Goal: Information Seeking & Learning: Learn about a topic

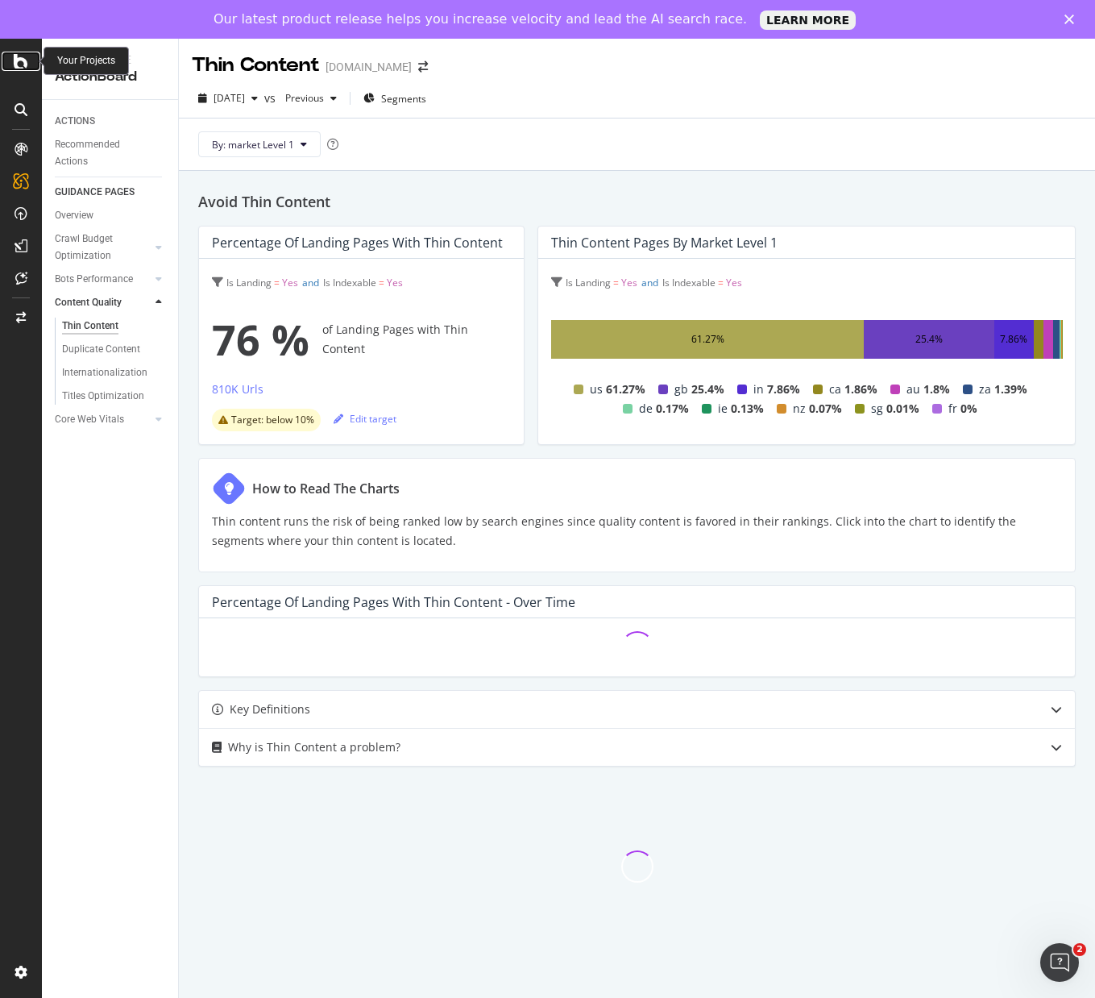
click at [23, 64] on icon at bounding box center [21, 61] width 15 height 19
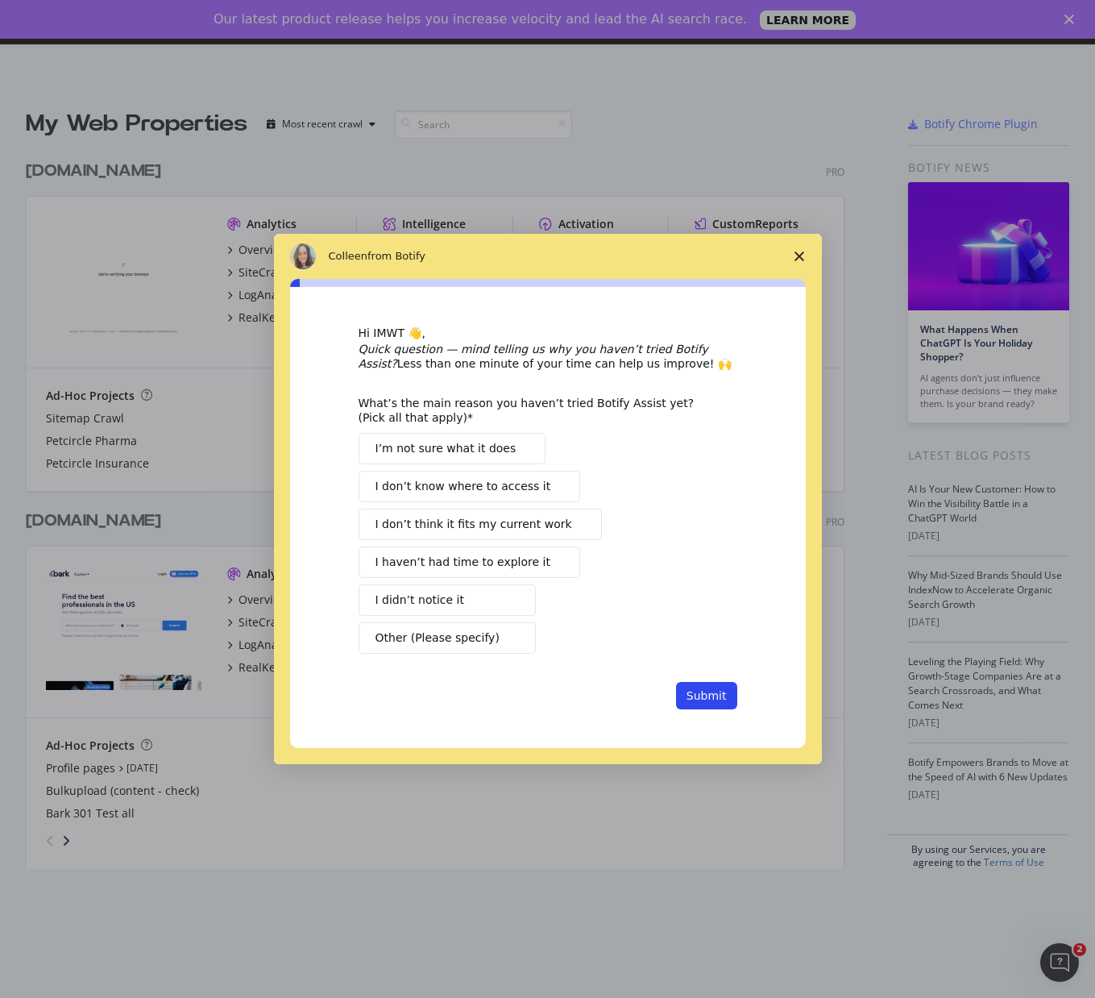
click at [795, 249] on span "Close survey" at bounding box center [799, 256] width 45 height 45
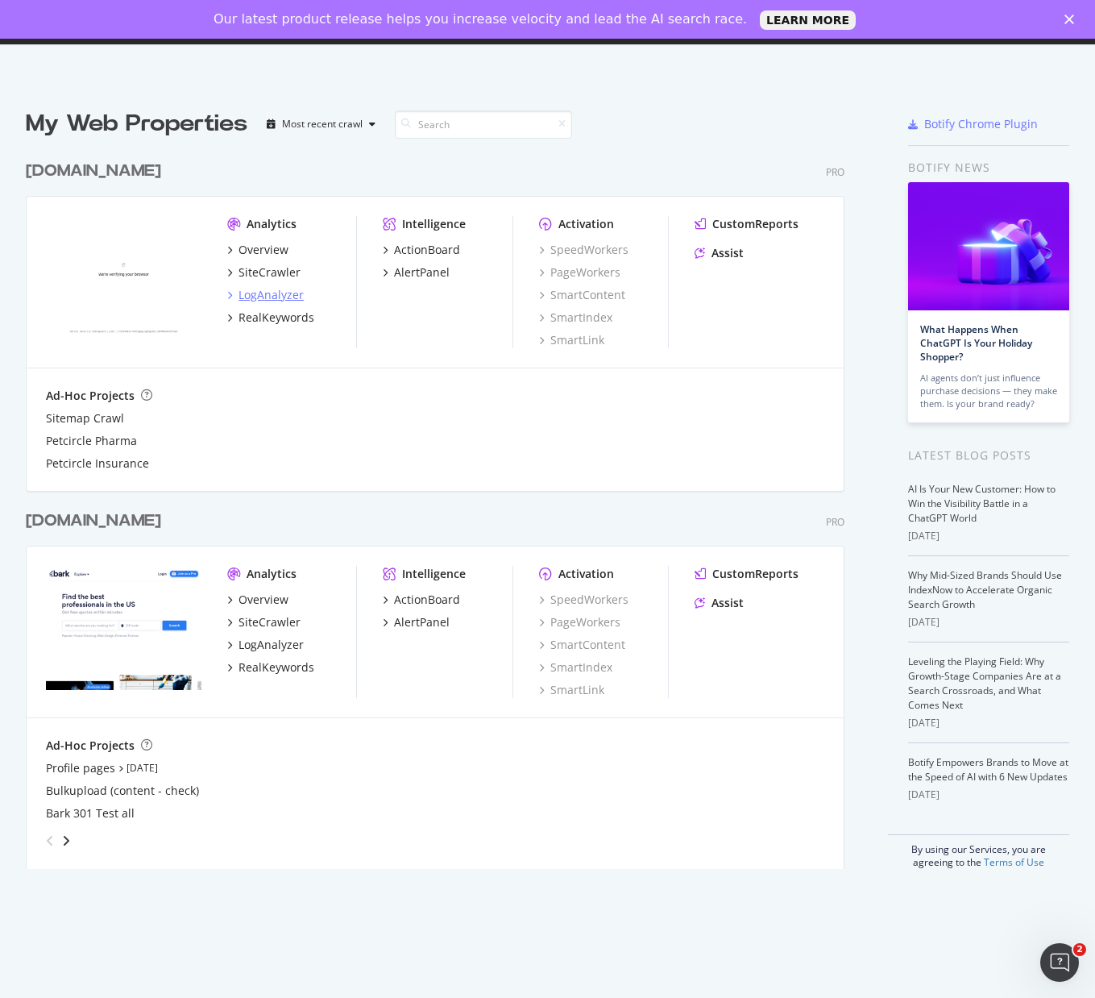
click at [256, 290] on div "LogAnalyzer" at bounding box center [271, 295] width 65 height 16
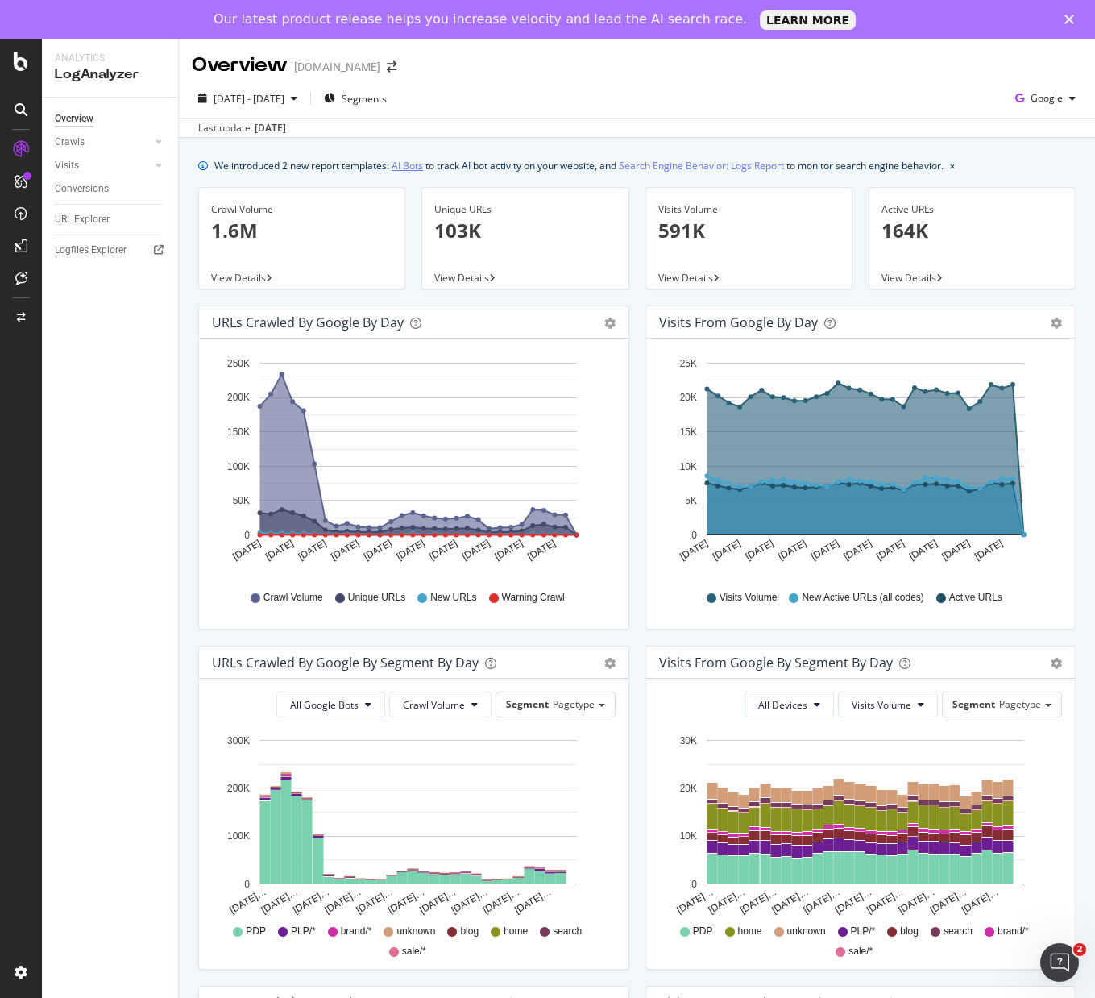
click at [402, 164] on link "AI Bots" at bounding box center [407, 165] width 31 height 17
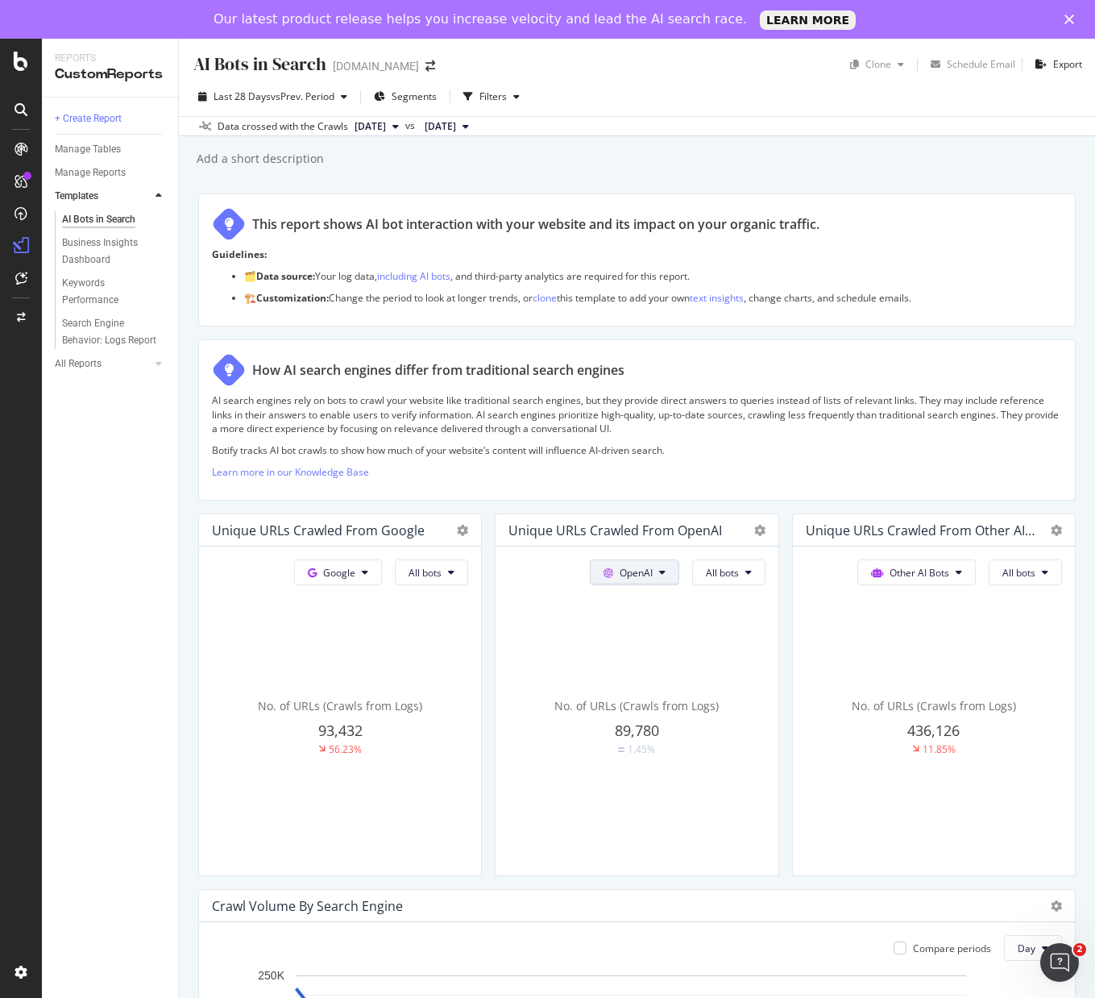
click at [323, 570] on span at bounding box center [315, 573] width 15 height 14
click at [649, 445] on p "Botify tracks AI bot crawls to show how much of your website’s content will inf…" at bounding box center [637, 450] width 850 height 14
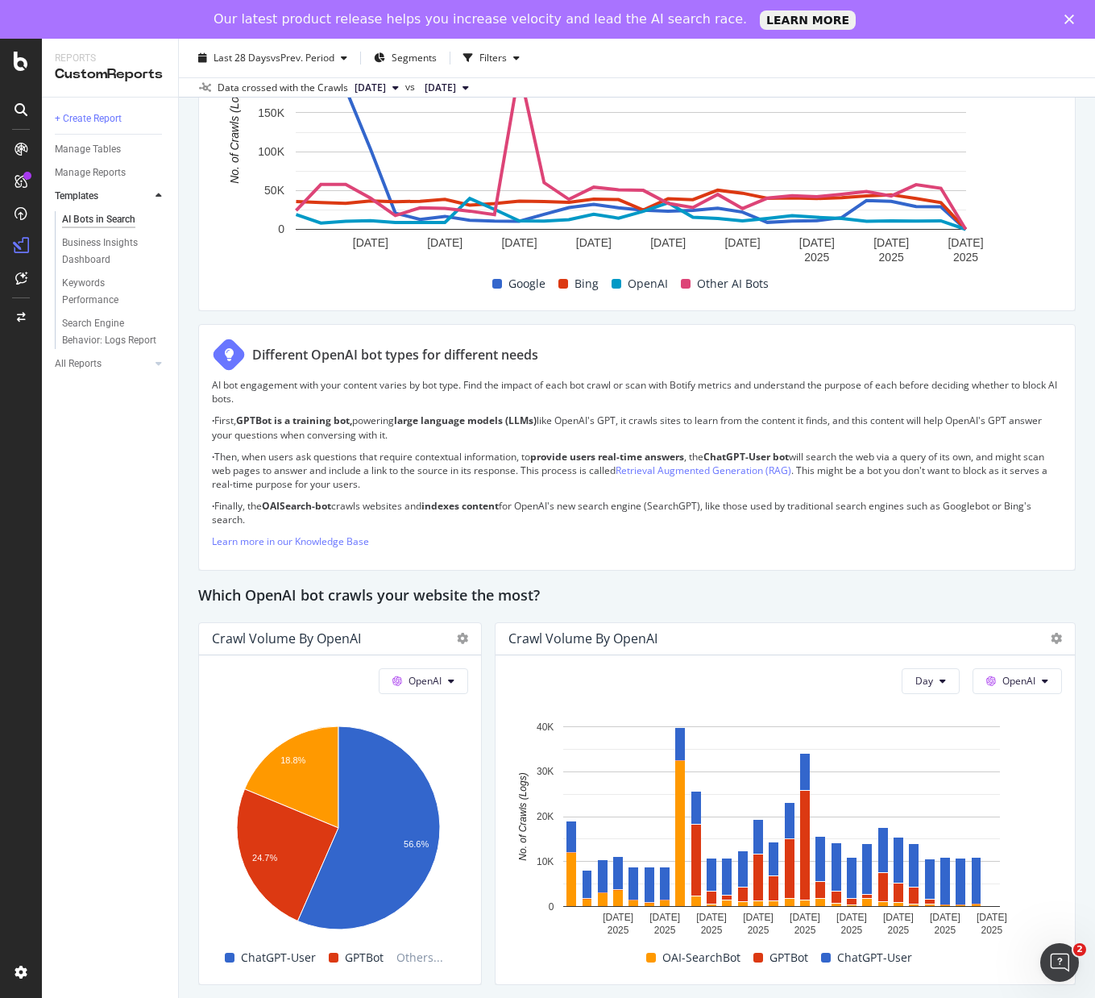
scroll to position [1040, 0]
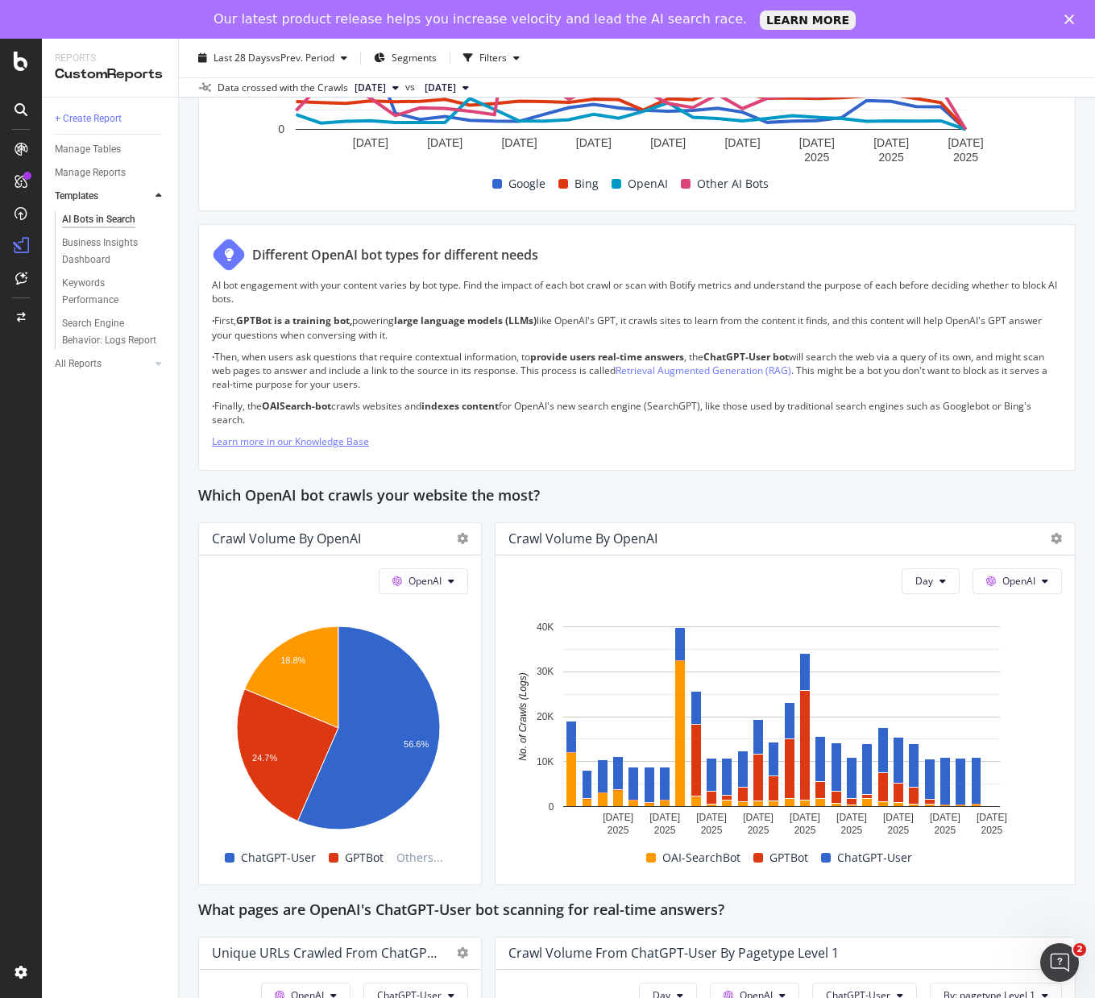
click at [327, 441] on link "Learn more in our Knowledge Base" at bounding box center [290, 441] width 157 height 14
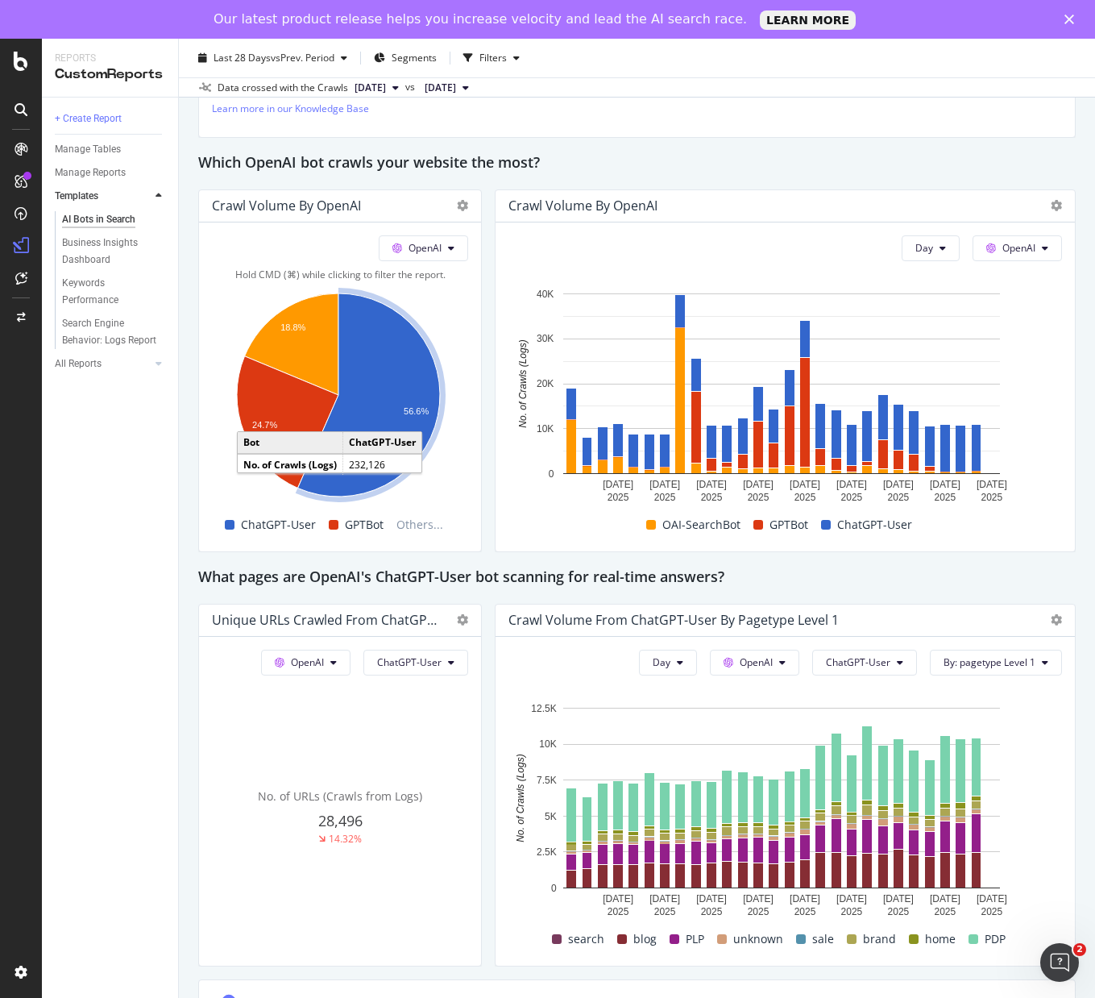
scroll to position [1610, 0]
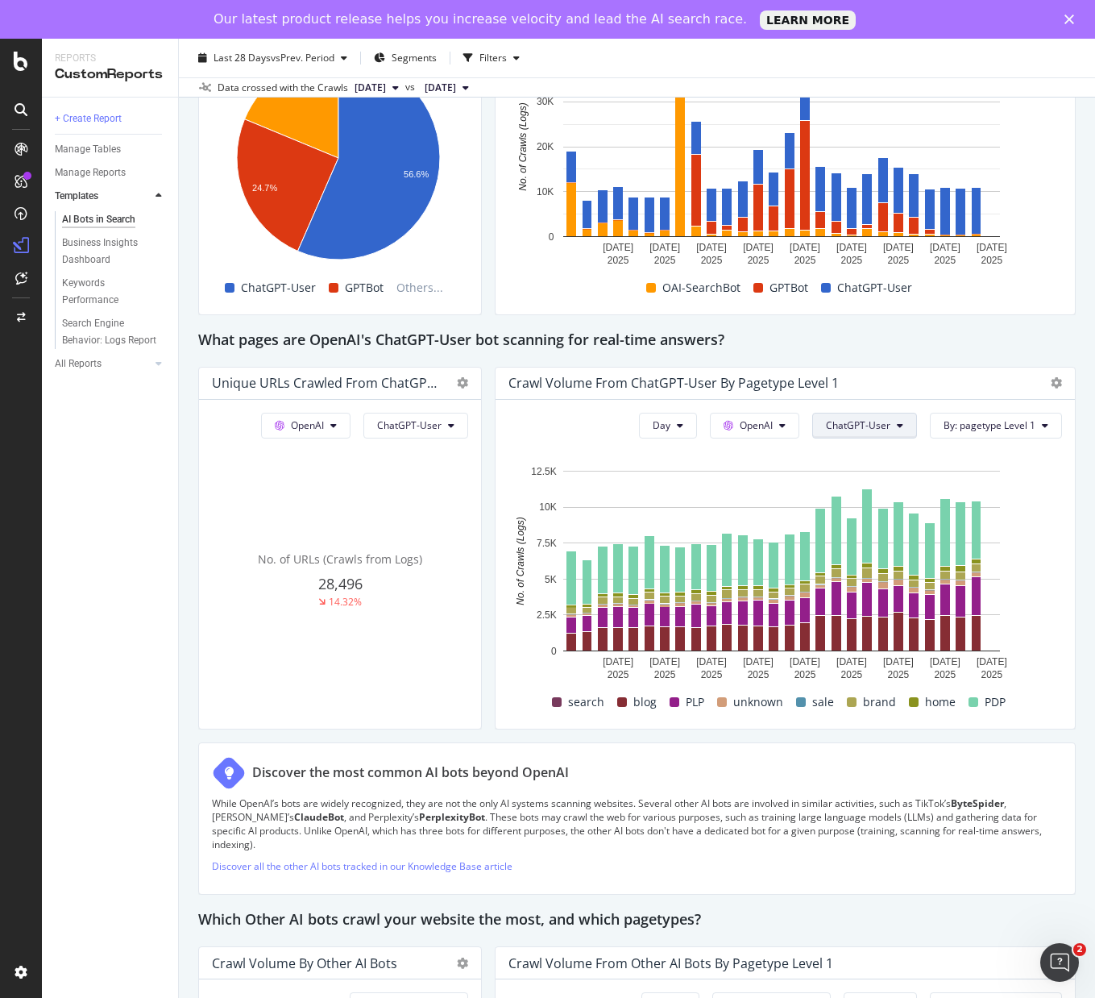
click at [829, 418] on span "ChatGPT-User" at bounding box center [858, 425] width 64 height 14
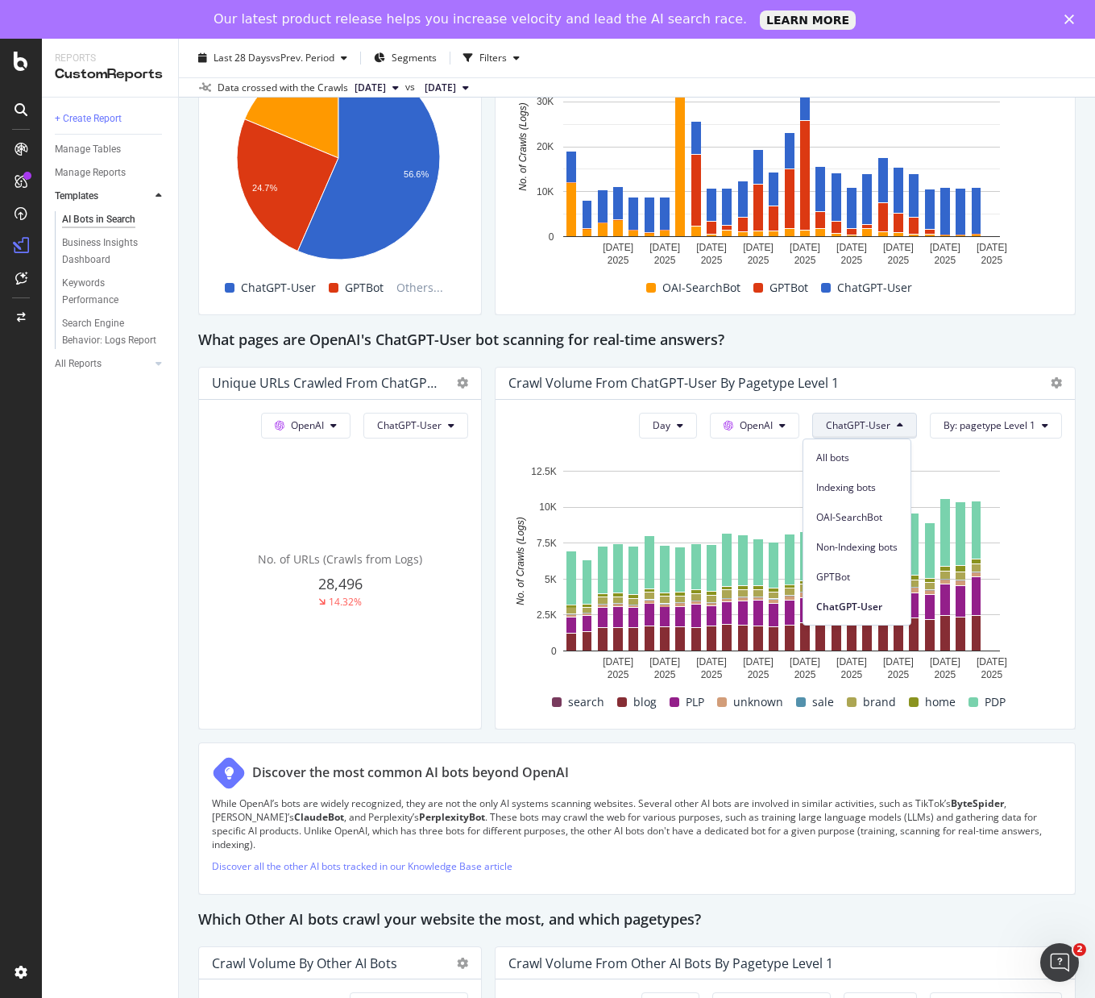
click at [832, 421] on span "ChatGPT-User" at bounding box center [858, 425] width 64 height 14
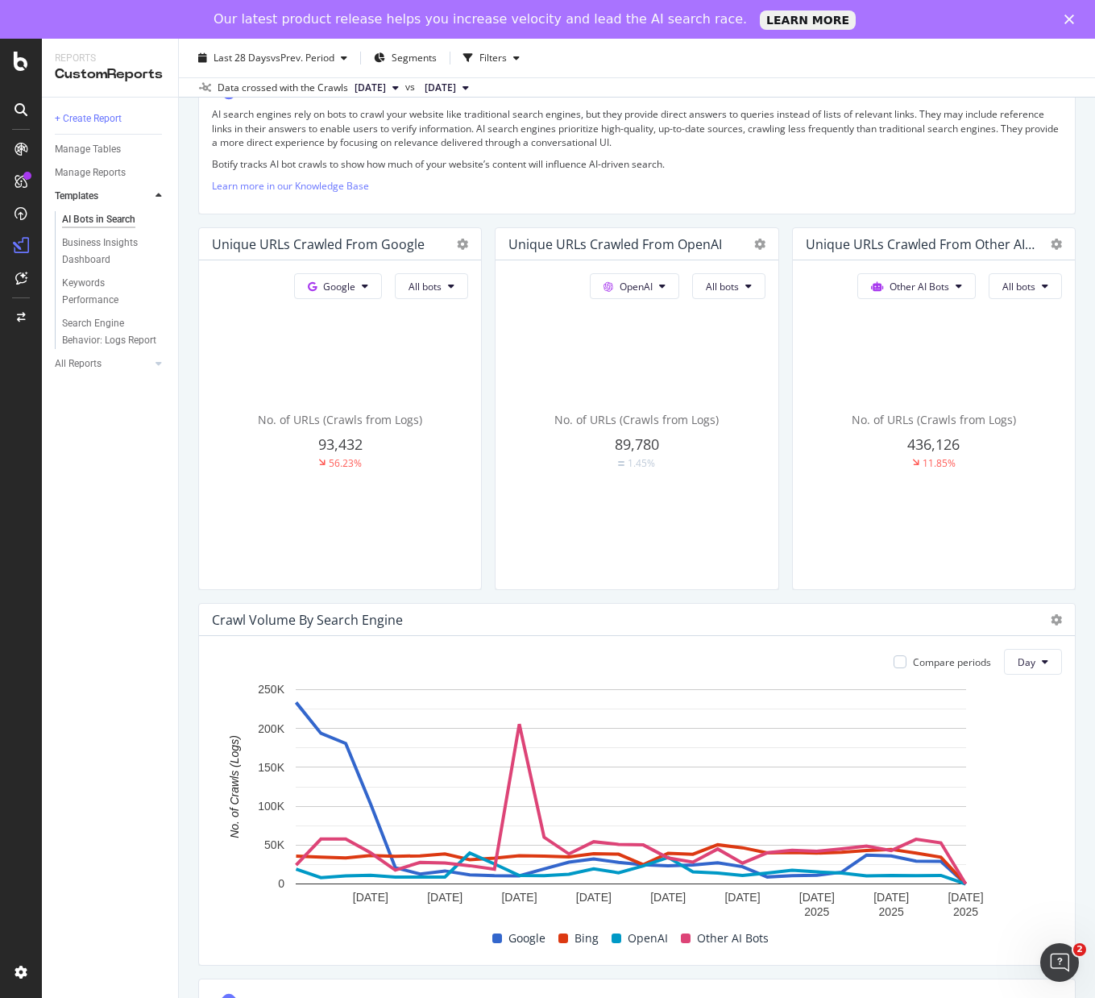
scroll to position [0, 0]
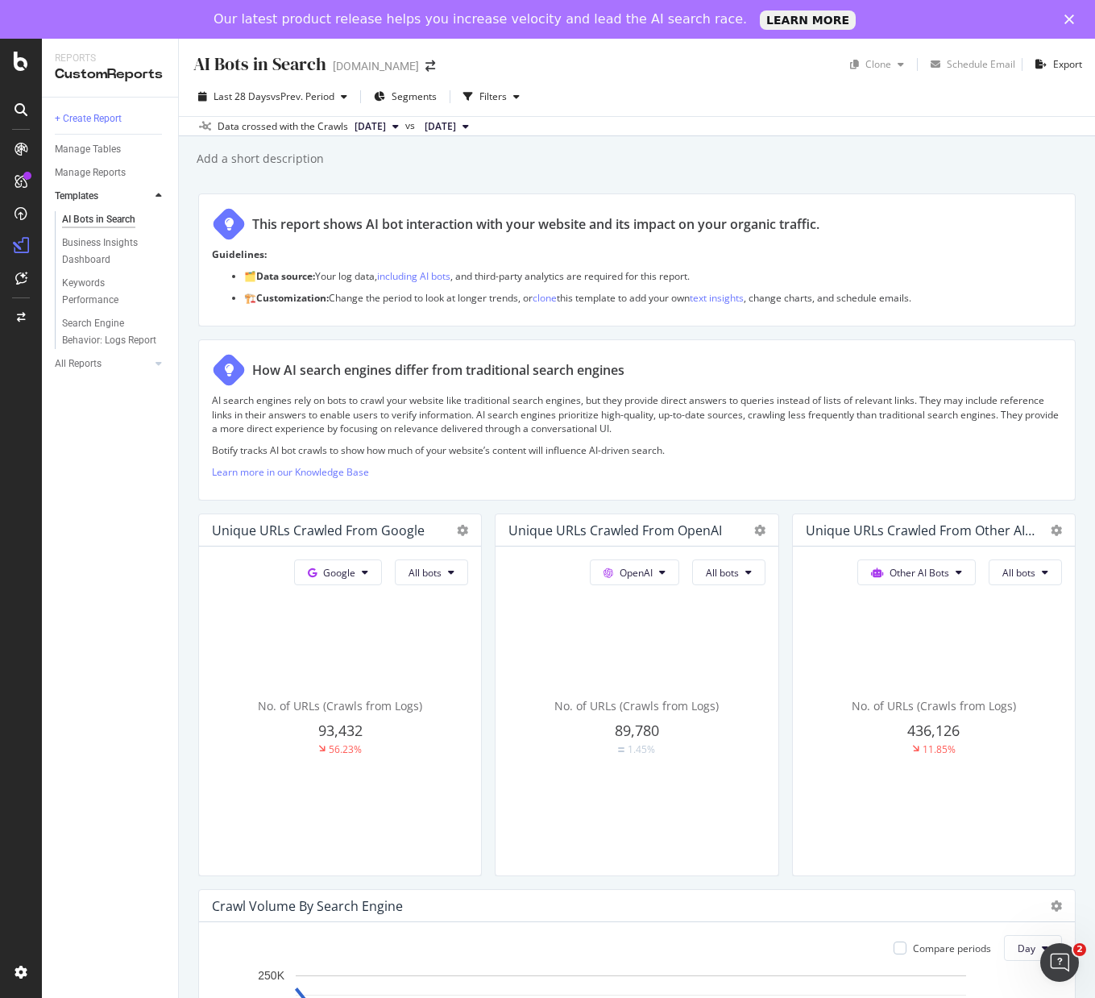
click at [28, 79] on div at bounding box center [21, 538] width 42 height 998
click at [27, 67] on icon at bounding box center [21, 61] width 15 height 19
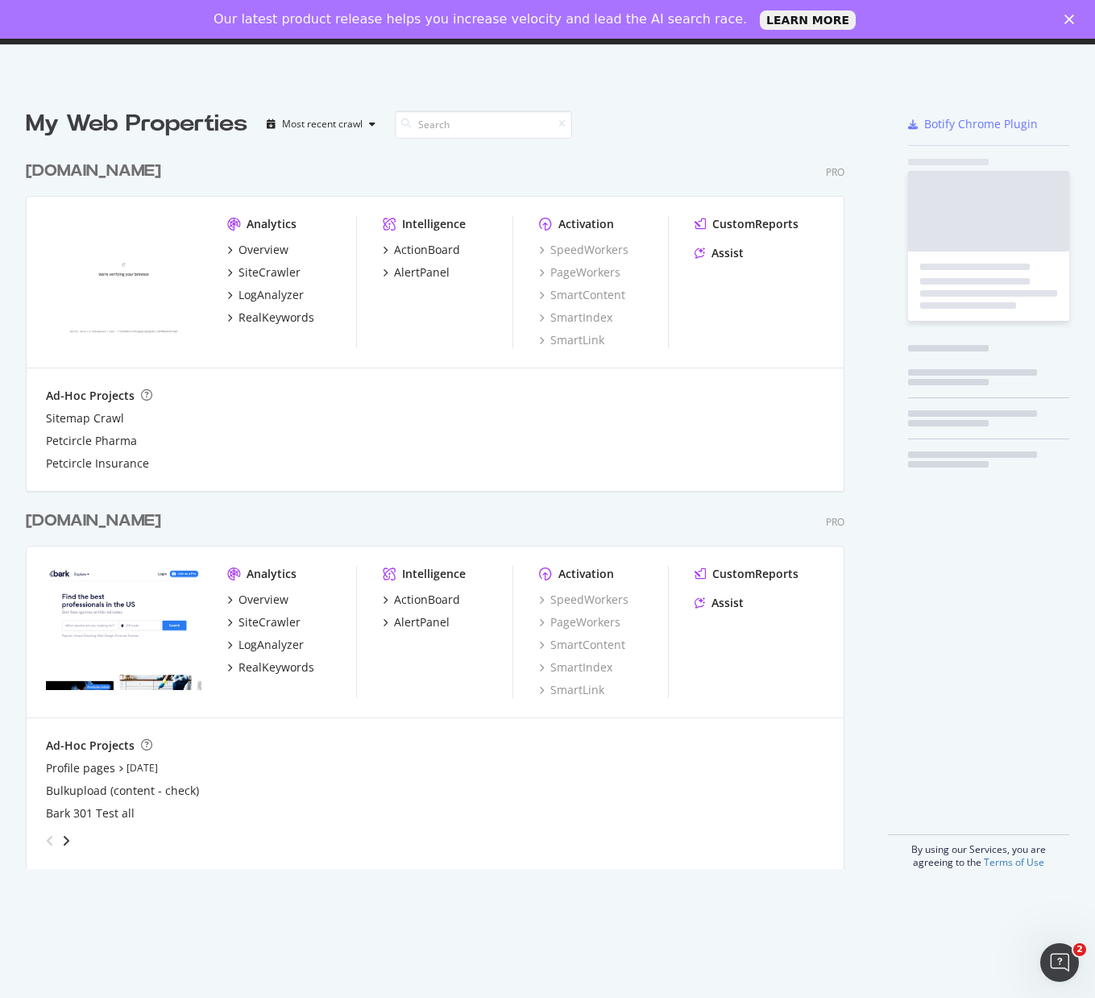
scroll to position [985, 1071]
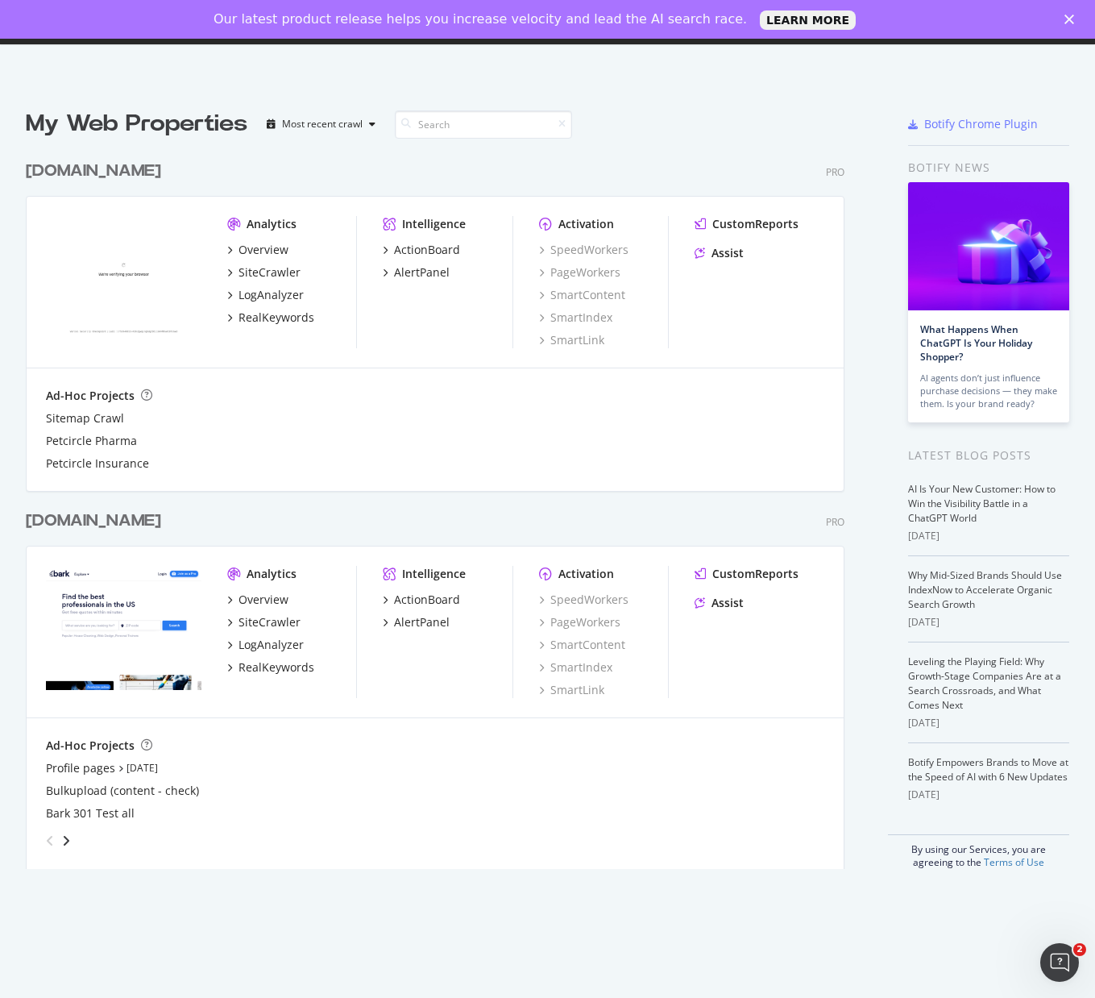
click at [104, 168] on div "[DOMAIN_NAME]" at bounding box center [93, 171] width 135 height 23
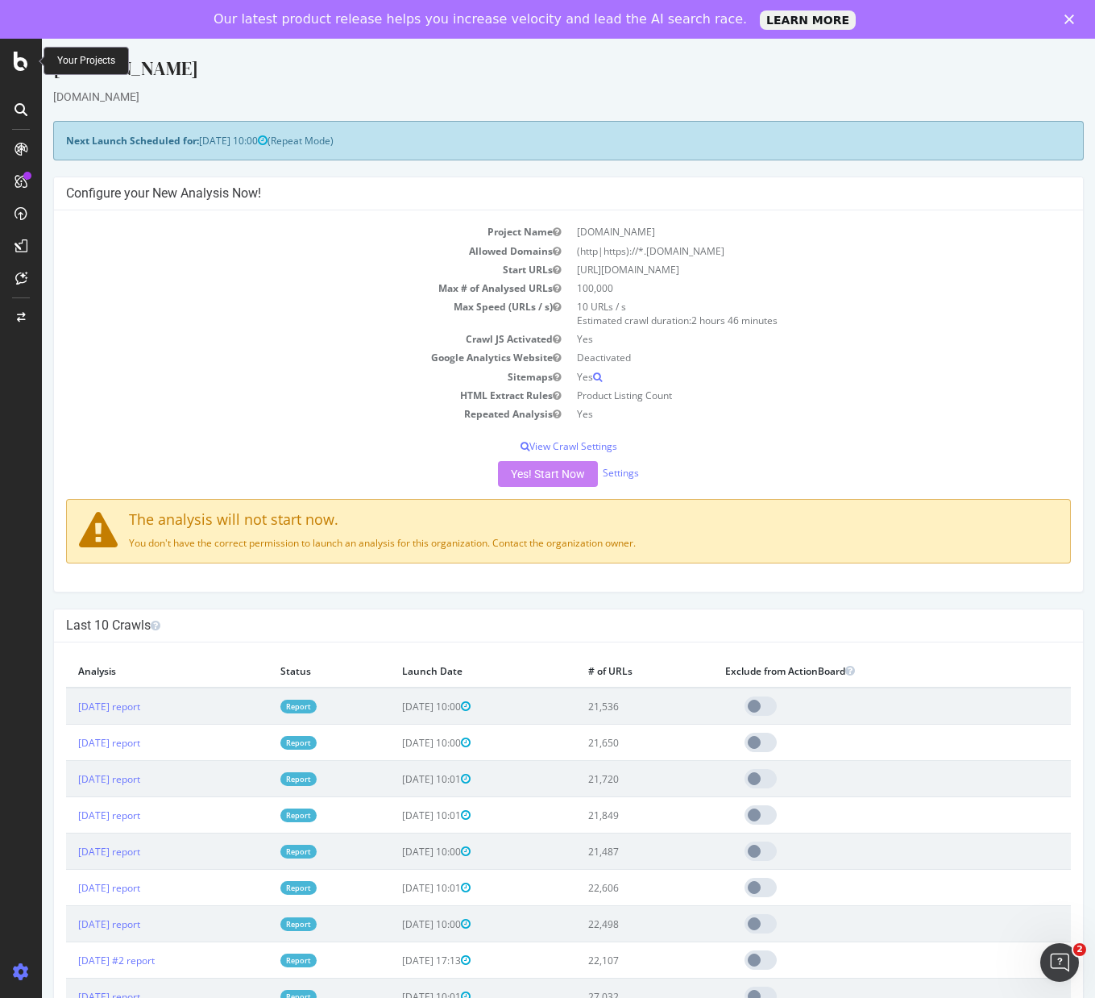
click at [82, 64] on div "Your Projects" at bounding box center [86, 61] width 58 height 14
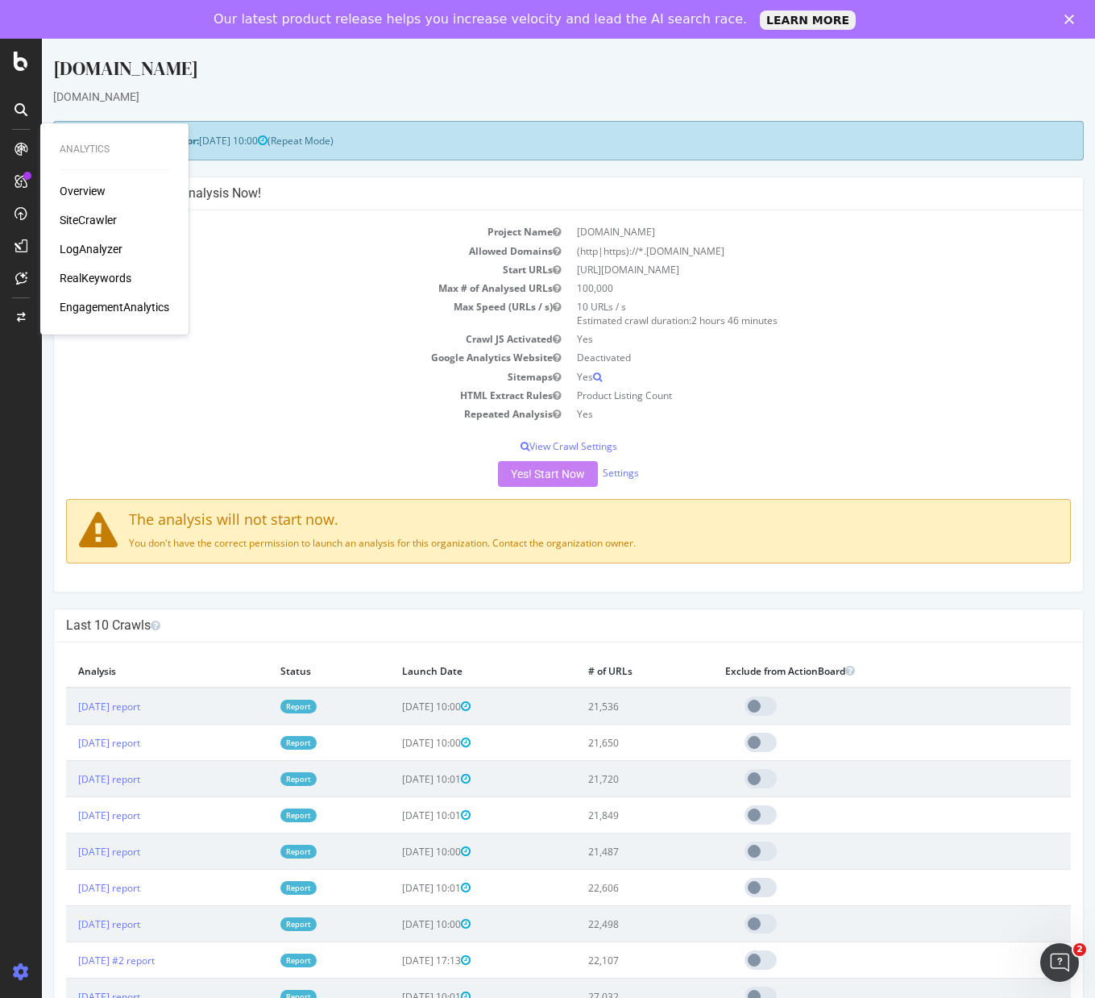
click at [70, 243] on div "LogAnalyzer" at bounding box center [91, 249] width 63 height 16
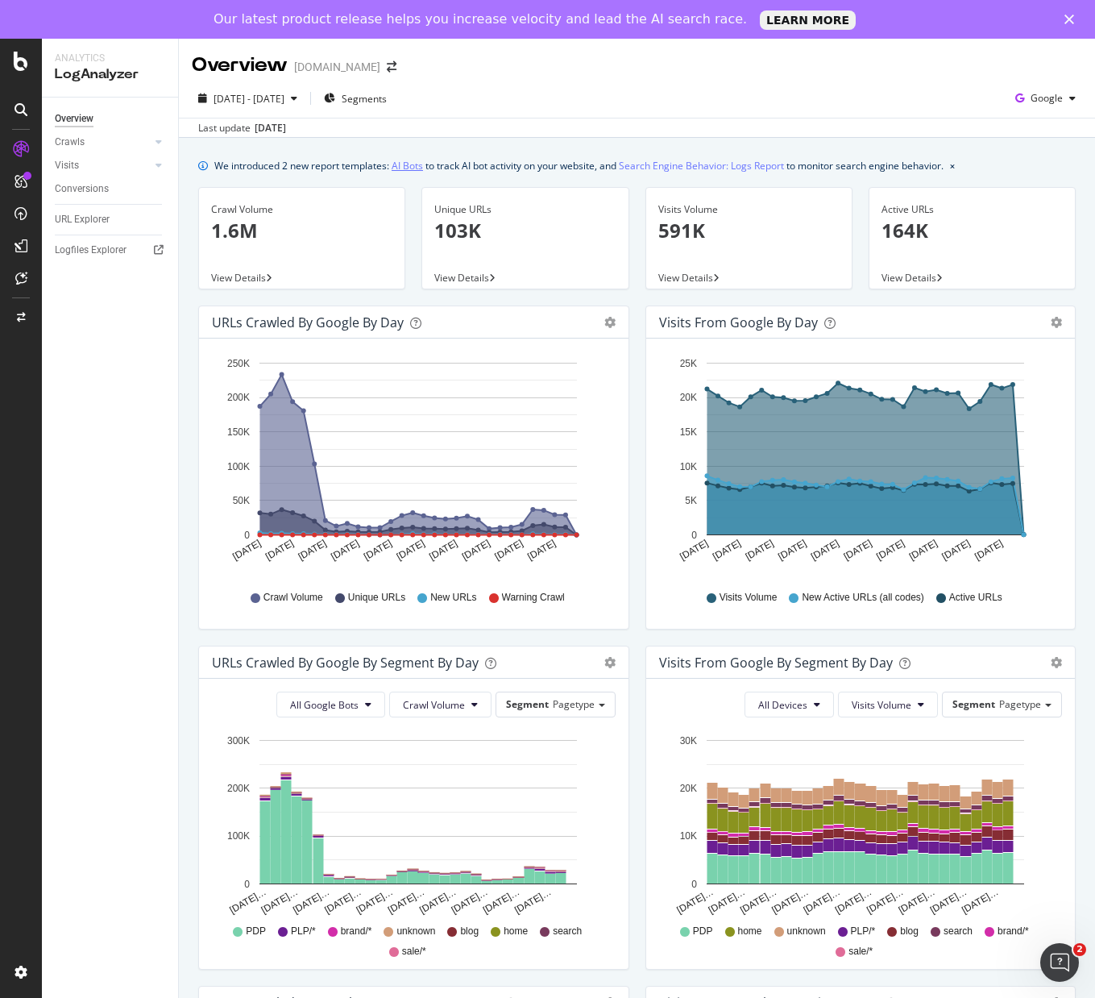
click at [410, 165] on link "AI Bots" at bounding box center [407, 165] width 31 height 17
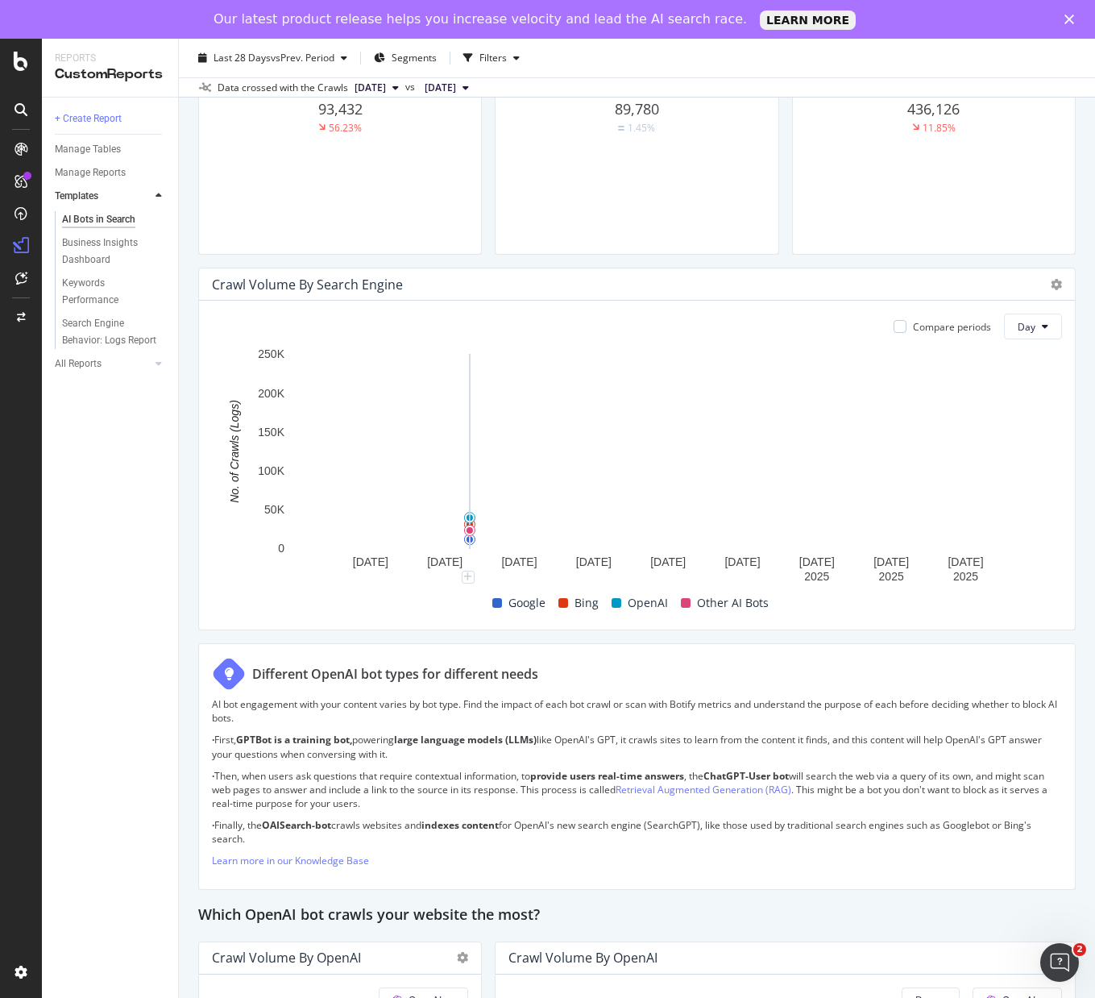
scroll to position [660, 0]
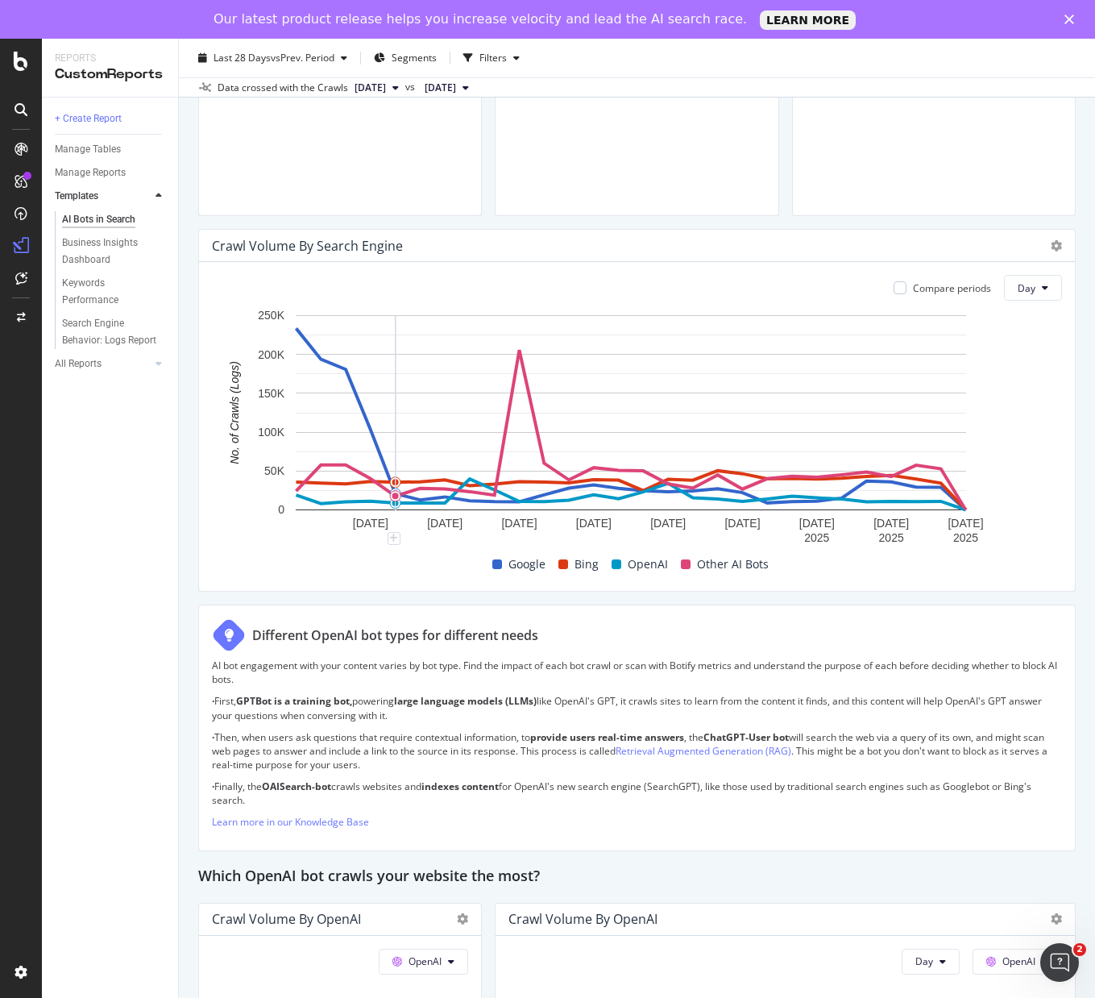
drag, startPoint x: 252, startPoint y: 769, endPoint x: 206, endPoint y: 668, distance: 110.7
click at [205, 668] on div "Different OpenAI bot types for different needs AI bot engagement with your cont…" at bounding box center [636, 727] width 877 height 246
click at [355, 623] on div "Different OpenAI bot types for different needs" at bounding box center [637, 635] width 850 height 34
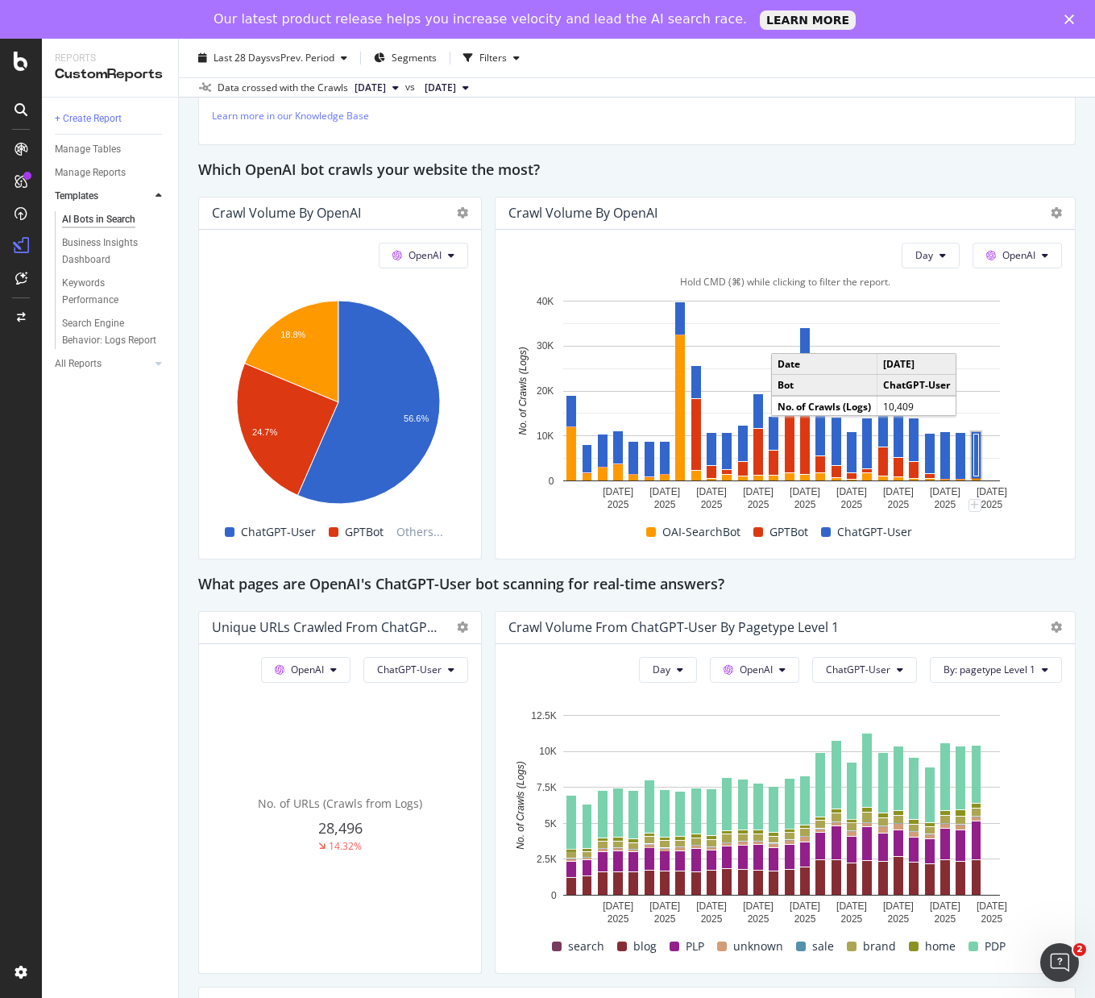
click at [972, 444] on rect "A chart." at bounding box center [976, 455] width 9 height 46
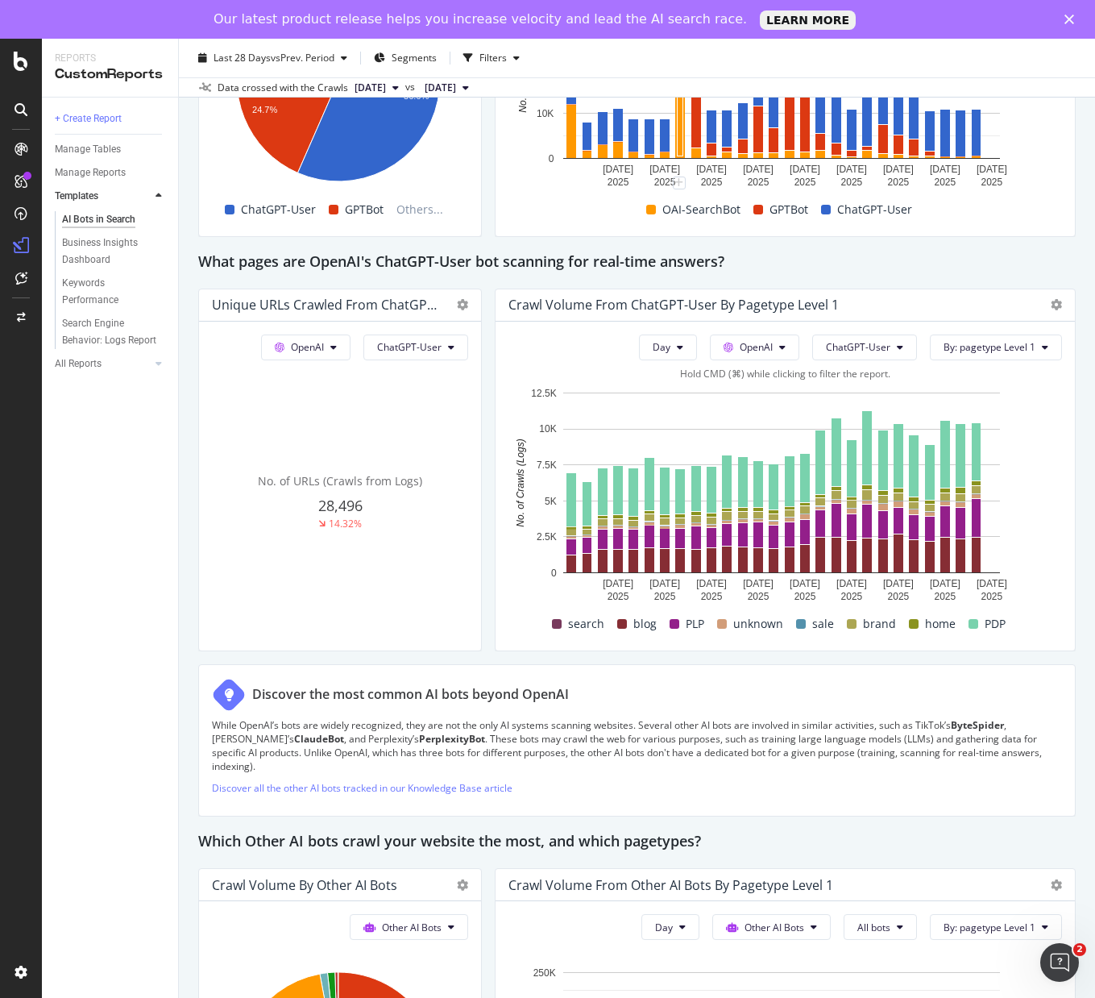
scroll to position [1692, 0]
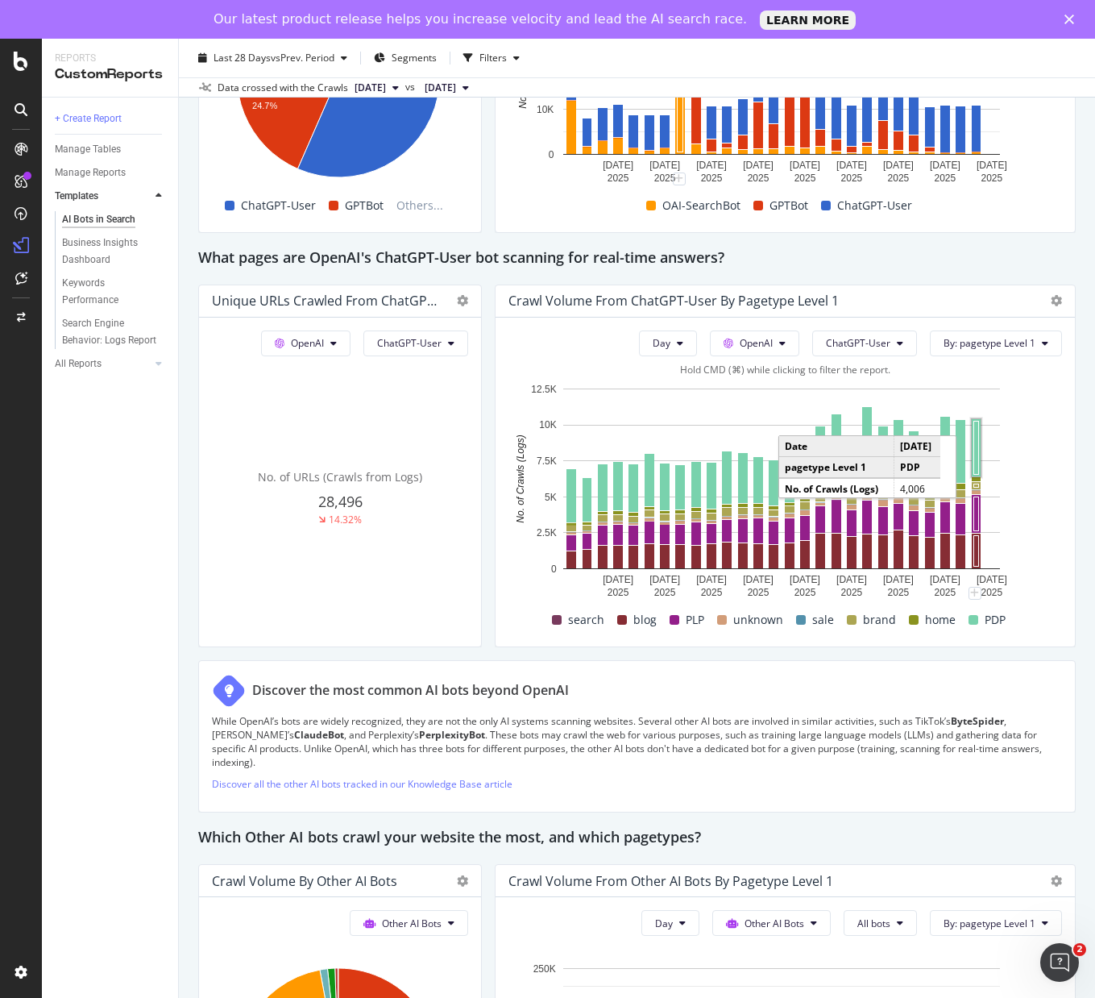
click at [974, 433] on rect "A chart." at bounding box center [976, 447] width 5 height 53
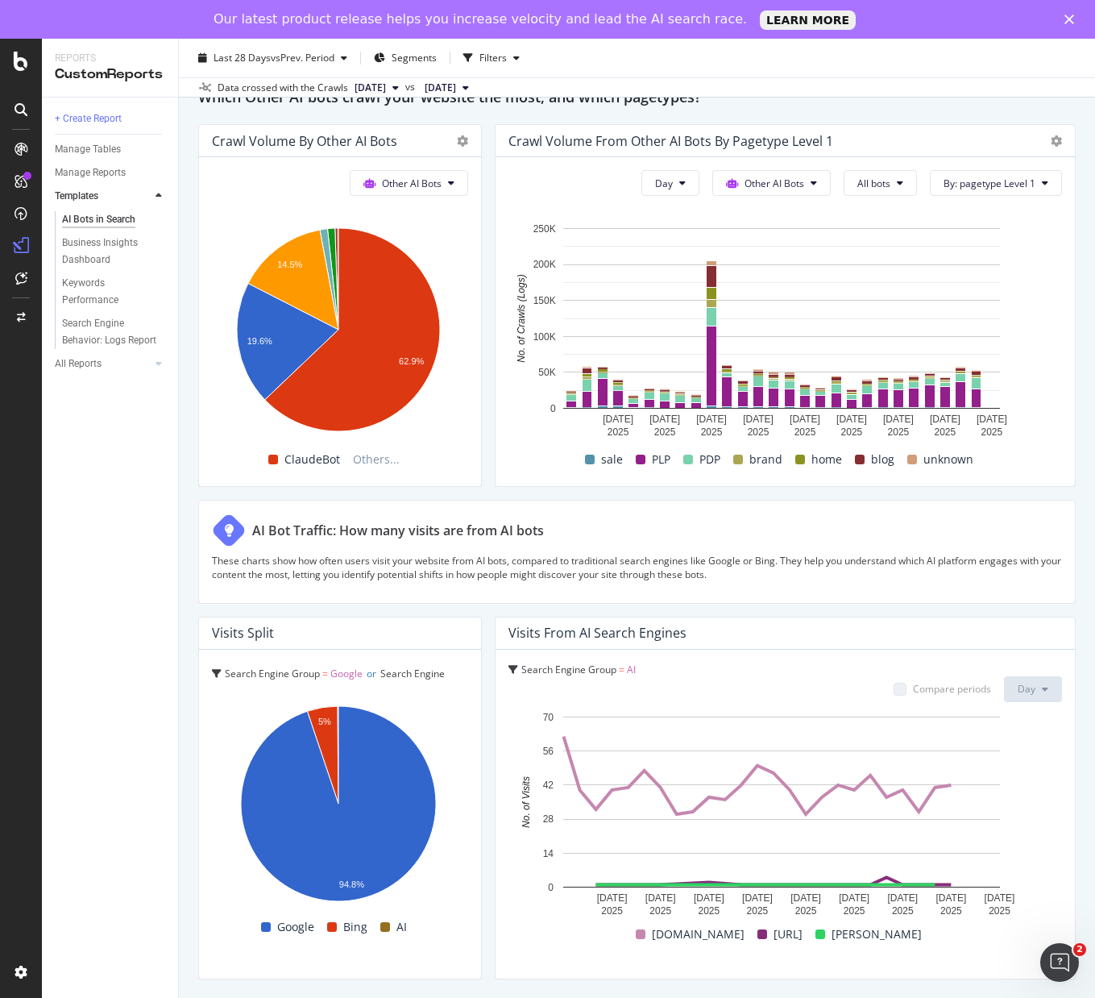
scroll to position [2450, 0]
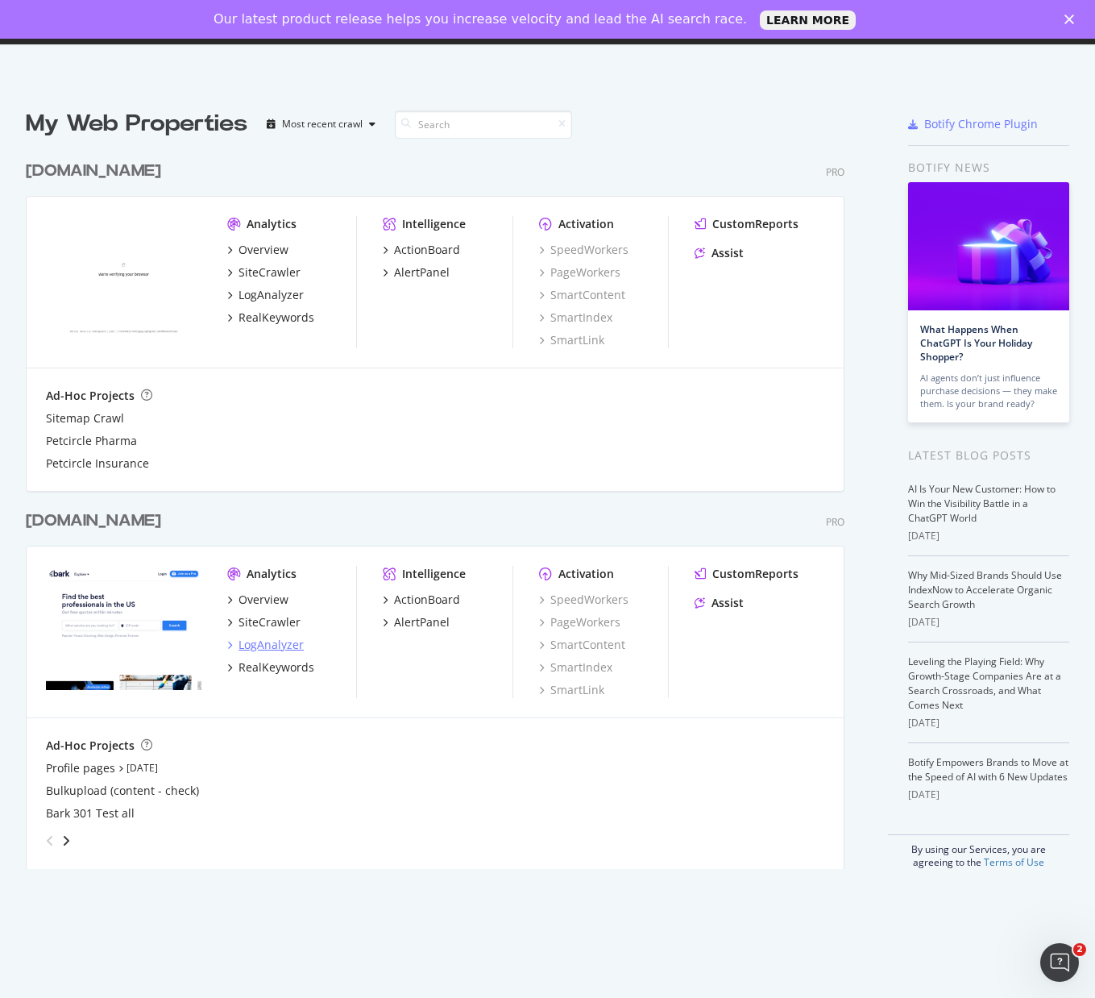
click at [272, 648] on div "LogAnalyzer" at bounding box center [271, 645] width 65 height 16
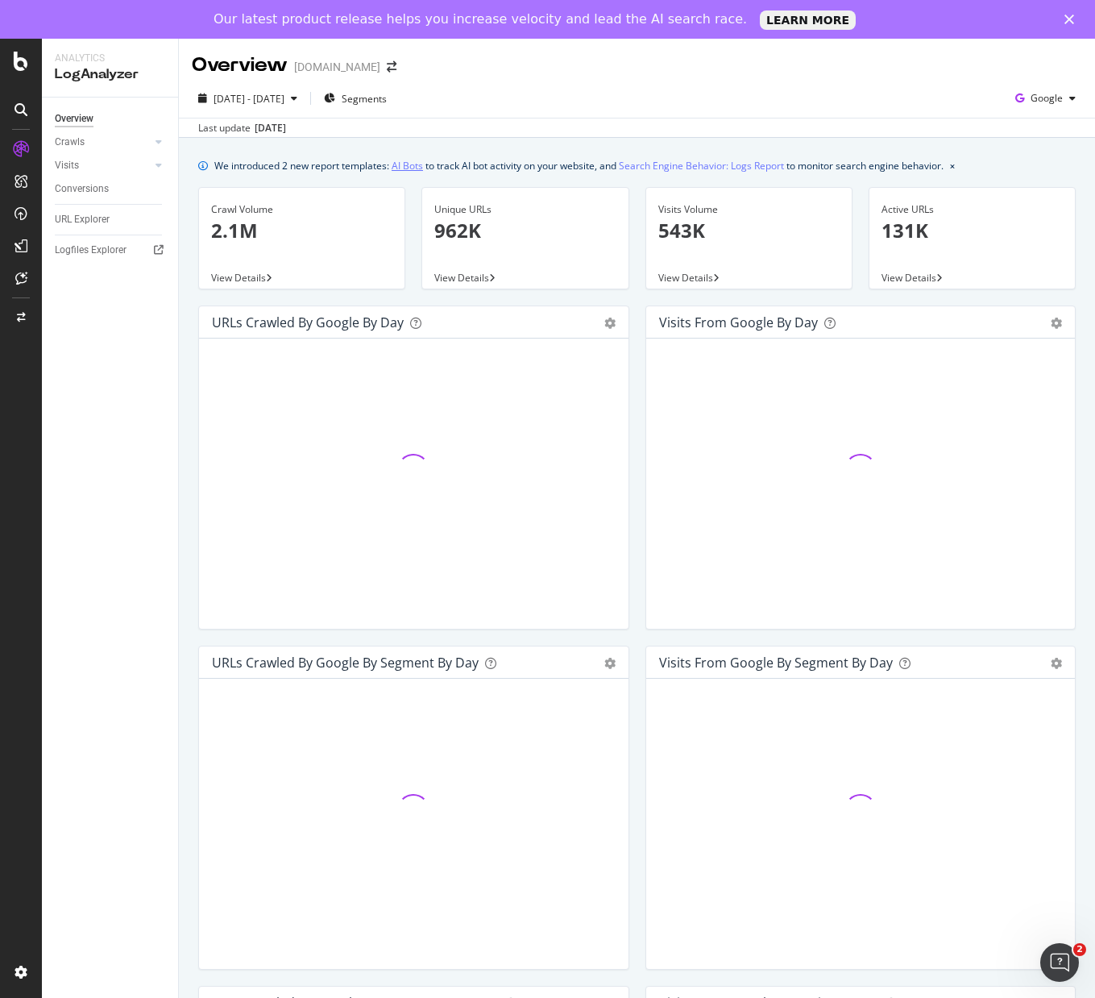
click at [409, 168] on link "AI Bots" at bounding box center [407, 165] width 31 height 17
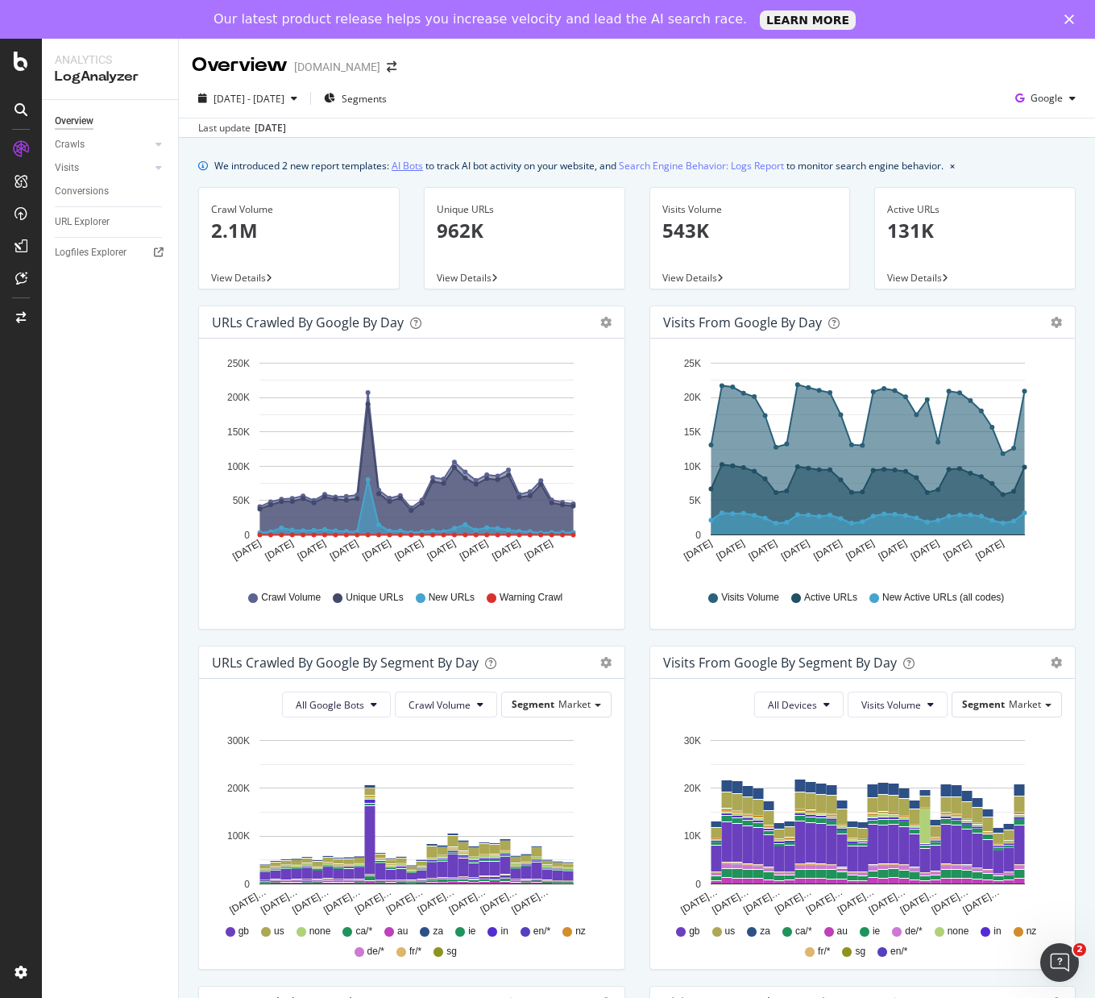
click at [407, 168] on link "AI Bots" at bounding box center [407, 165] width 31 height 17
